Goal: Unclear

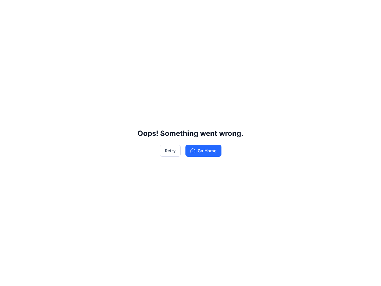
click at [191, 143] on div "Oops! Something went wrong. Retry Go Home" at bounding box center [190, 143] width 381 height 286
click at [170, 151] on button "Retry" at bounding box center [170, 151] width 21 height 12
click at [191, 143] on div "Oops! Something went wrong. Retry Go Home" at bounding box center [190, 143] width 381 height 286
click at [170, 151] on button "Retry" at bounding box center [170, 151] width 21 height 12
